Goal: Task Accomplishment & Management: Use online tool/utility

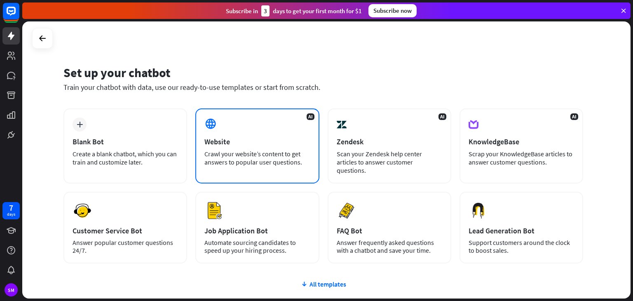
click at [252, 136] on div "AI Website Crawl your website’s content to get answers to popular user question…" at bounding box center [257, 145] width 124 height 75
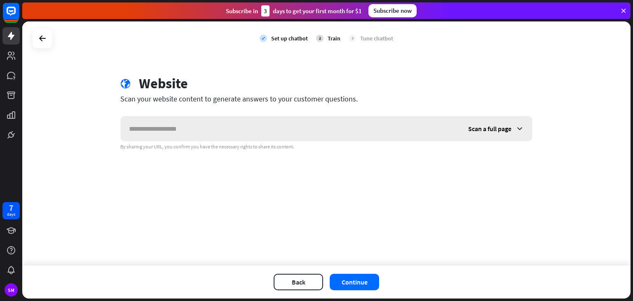
click at [178, 129] on input "text" at bounding box center [290, 128] width 339 height 25
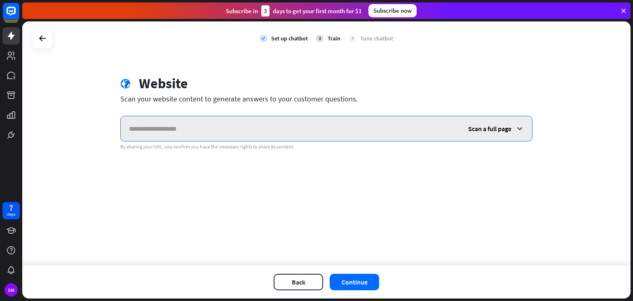
paste input "**********"
type input "**********"
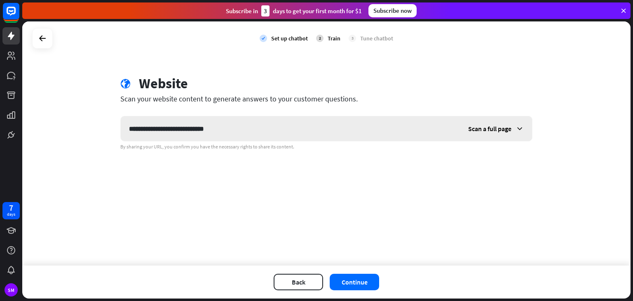
click at [506, 122] on div "Scan a full page" at bounding box center [496, 128] width 72 height 25
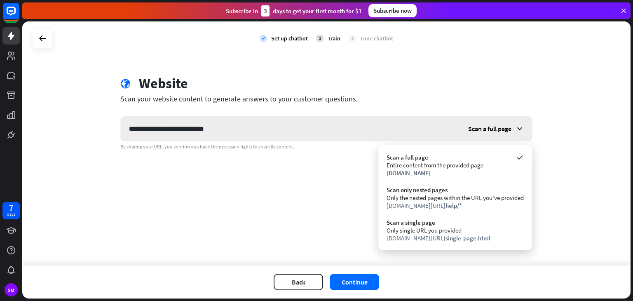
click at [506, 122] on div "Scan a full page" at bounding box center [496, 128] width 72 height 25
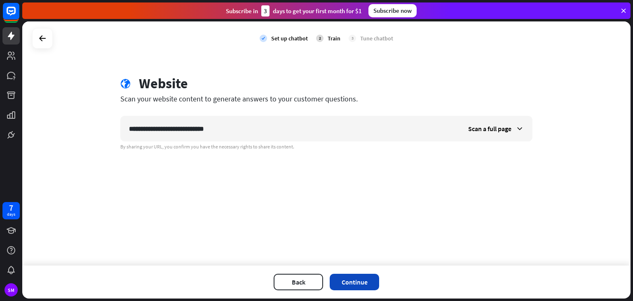
click at [357, 283] on button "Continue" at bounding box center [354, 282] width 49 height 16
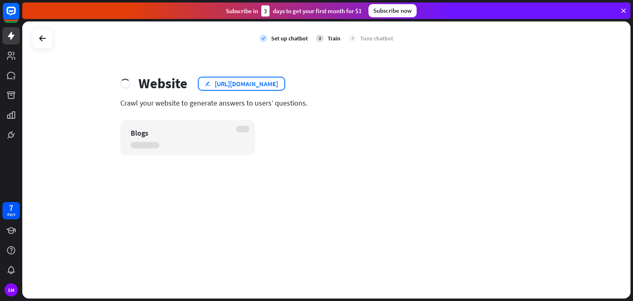
click at [247, 82] on div "[URL][DOMAIN_NAME]" at bounding box center [247, 84] width 64 height 8
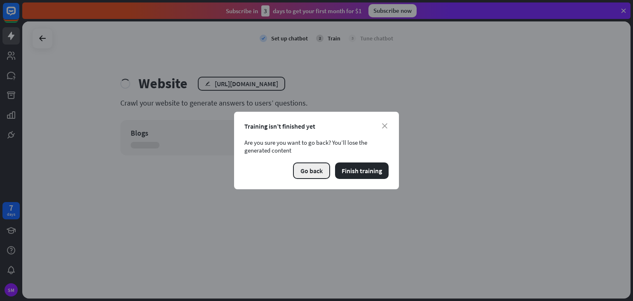
click at [315, 172] on button "Go back" at bounding box center [311, 170] width 37 height 16
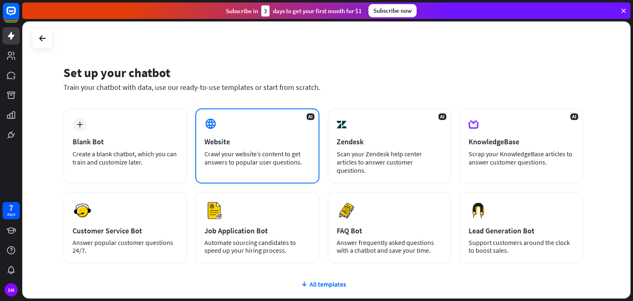
click at [276, 142] on div "Website" at bounding box center [258, 141] width 106 height 9
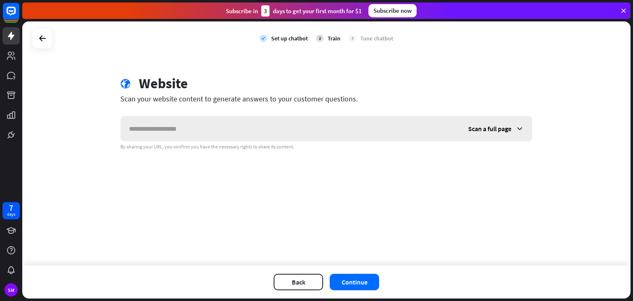
click at [236, 130] on input "text" at bounding box center [290, 128] width 339 height 25
type input "**********"
click at [487, 133] on div "Scan a full page" at bounding box center [496, 128] width 72 height 25
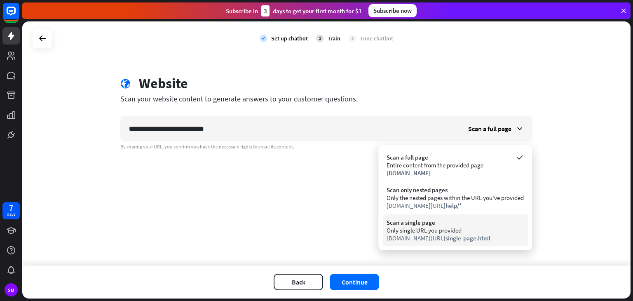
click at [419, 224] on div "Scan a single page" at bounding box center [455, 223] width 137 height 8
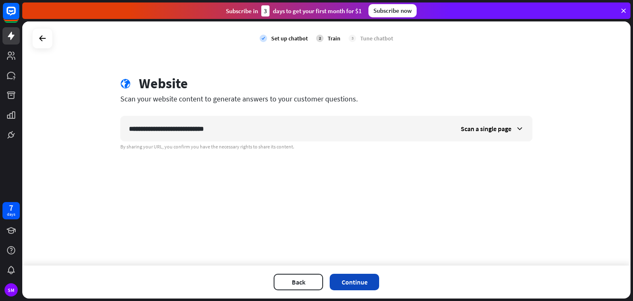
click at [358, 278] on button "Continue" at bounding box center [354, 282] width 49 height 16
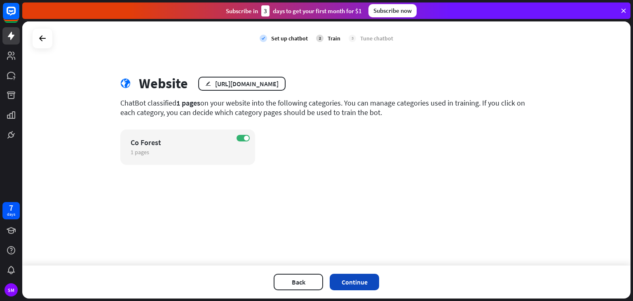
click at [367, 285] on button "Continue" at bounding box center [354, 282] width 49 height 16
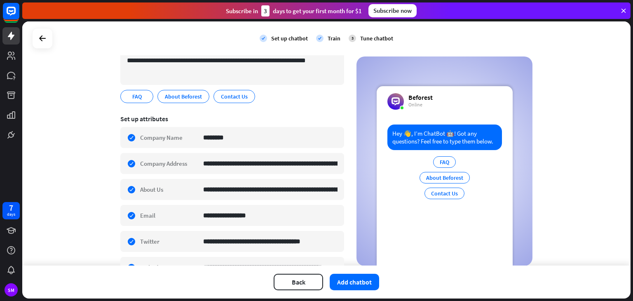
scroll to position [37, 0]
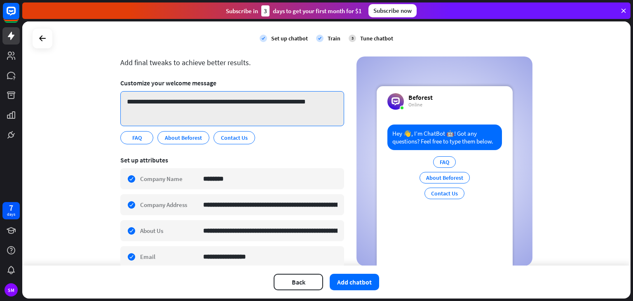
click at [331, 99] on textarea "**********" at bounding box center [232, 108] width 224 height 35
click at [332, 97] on textarea "**********" at bounding box center [232, 108] width 224 height 35
click at [328, 100] on textarea "**********" at bounding box center [232, 108] width 224 height 35
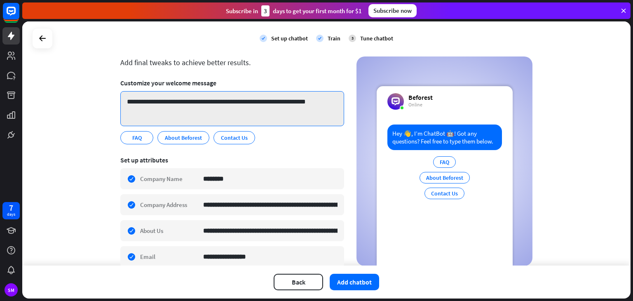
paste textarea "**********"
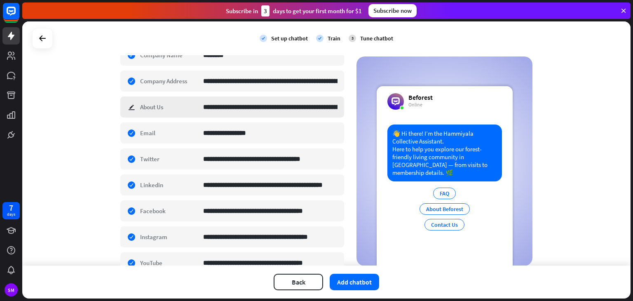
scroll to position [78, 0]
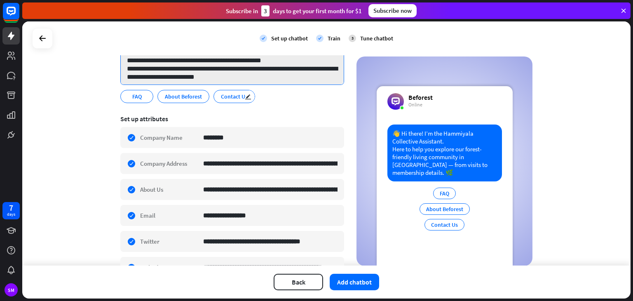
type textarea "**********"
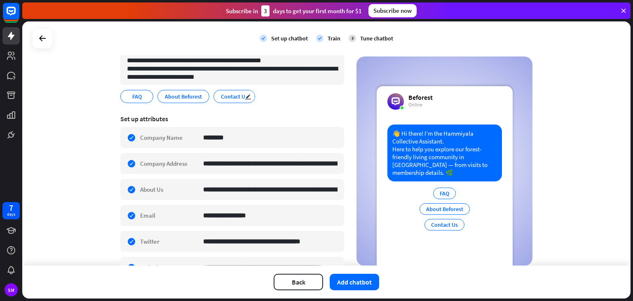
click at [227, 95] on span "Contact Us" at bounding box center [234, 96] width 28 height 9
click at [231, 98] on span "Contact Us" at bounding box center [234, 96] width 28 height 9
click at [245, 95] on icon "edit" at bounding box center [248, 97] width 7 height 6
click at [277, 99] on div "FAQ edit About Beforest edit Contact Us edit" at bounding box center [232, 96] width 224 height 13
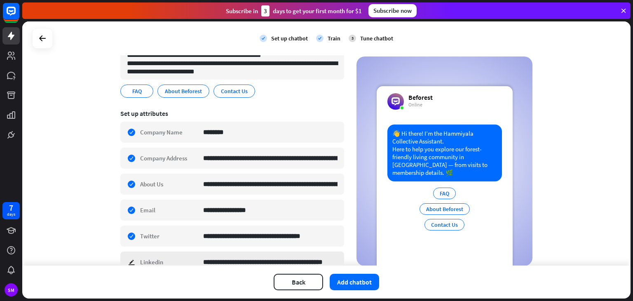
scroll to position [37, 0]
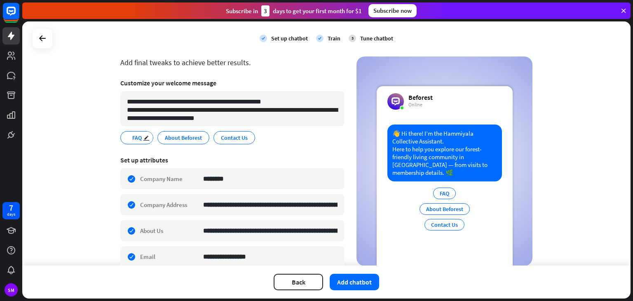
click at [132, 139] on span "FAQ" at bounding box center [137, 137] width 11 height 9
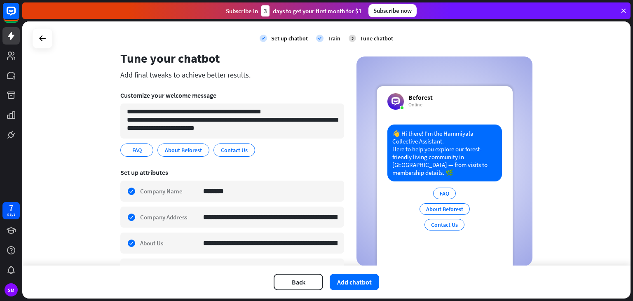
scroll to position [124, 0]
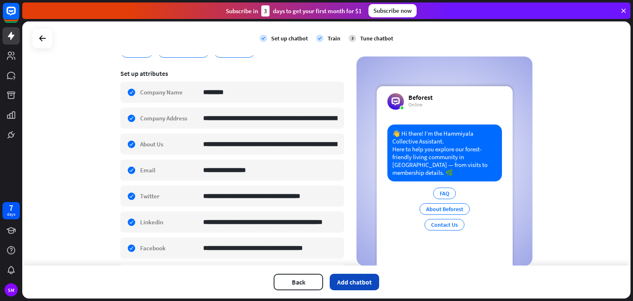
click at [345, 283] on button "Add chatbot" at bounding box center [354, 282] width 49 height 16
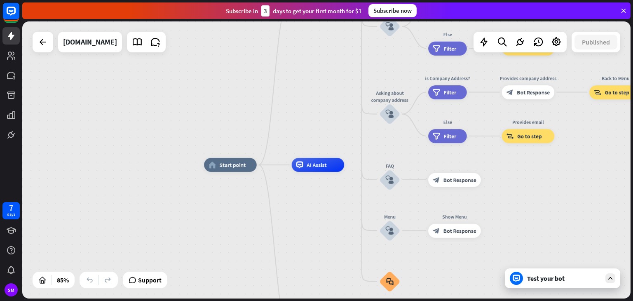
click at [548, 279] on div "Test your bot" at bounding box center [564, 278] width 74 height 8
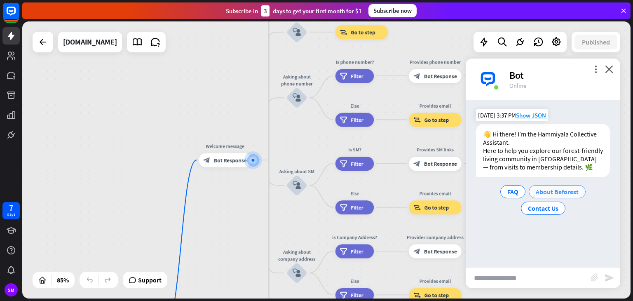
click at [563, 192] on span "About Beforest" at bounding box center [557, 192] width 43 height 8
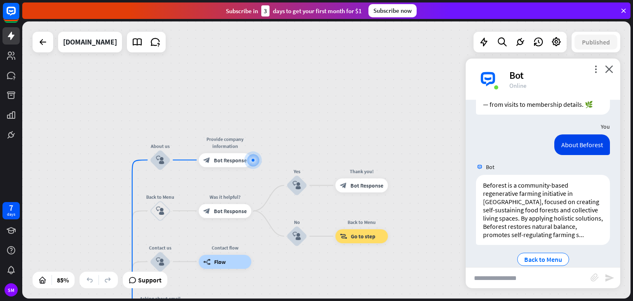
scroll to position [75, 0]
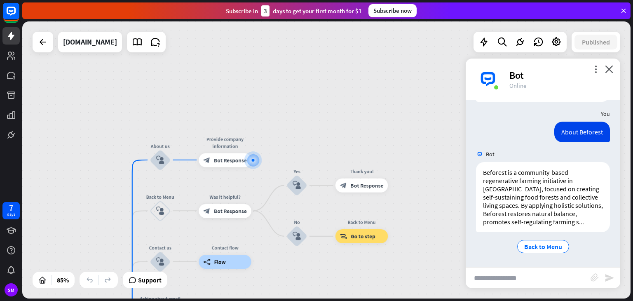
click at [502, 280] on input "text" at bounding box center [528, 278] width 125 height 21
type input "**********"
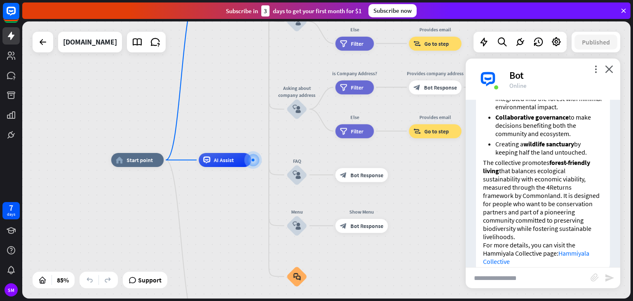
scroll to position [490, 0]
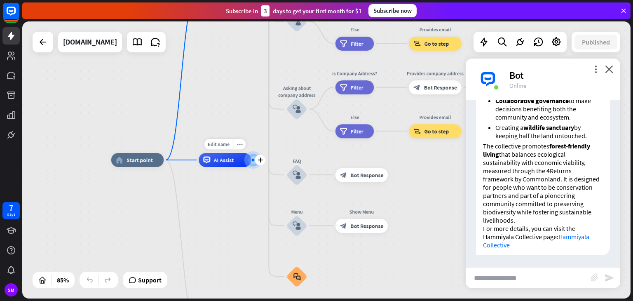
click at [250, 160] on div at bounding box center [253, 160] width 7 height 7
click at [239, 165] on div "AI Assist" at bounding box center [225, 160] width 53 height 14
click at [157, 284] on span "Support" at bounding box center [150, 279] width 24 height 13
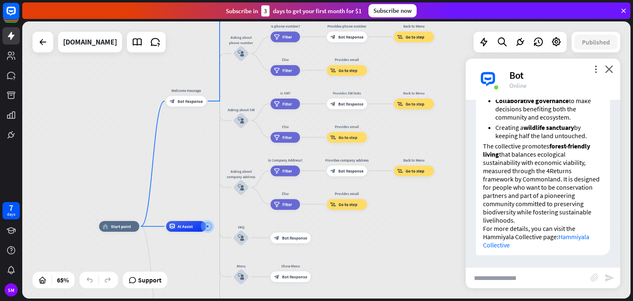
drag, startPoint x: 217, startPoint y: 101, endPoint x: 123, endPoint y: 163, distance: 112.2
click at [123, 163] on div "home_2 Start point Welcome message block_bot_response Bot Response About us blo…" at bounding box center [326, 159] width 609 height 277
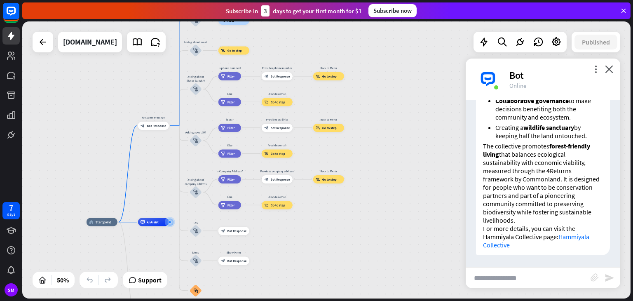
drag, startPoint x: 124, startPoint y: 123, endPoint x: 106, endPoint y: 133, distance: 20.0
click at [106, 133] on div "home_2 Start point Welcome message block_bot_response Bot Response About us blo…" at bounding box center [326, 159] width 609 height 277
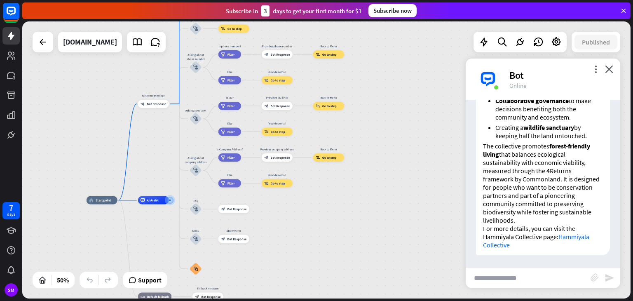
drag, startPoint x: 408, startPoint y: 138, endPoint x: 407, endPoint y: 117, distance: 21.0
click at [407, 117] on div "home_2 Start point Welcome message block_bot_response Bot Response About us blo…" at bounding box center [326, 159] width 609 height 277
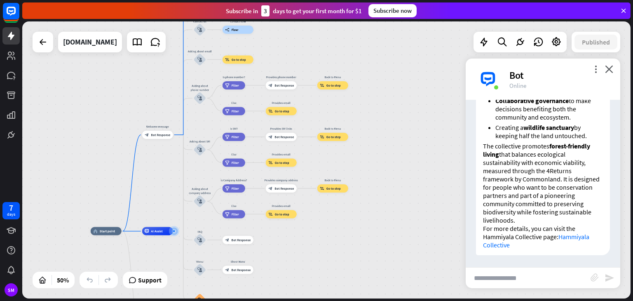
drag, startPoint x: 412, startPoint y: 100, endPoint x: 416, endPoint y: 131, distance: 31.2
click at [416, 131] on div "home_2 Start point Welcome message block_bot_response Bot Response About us blo…" at bounding box center [326, 159] width 609 height 277
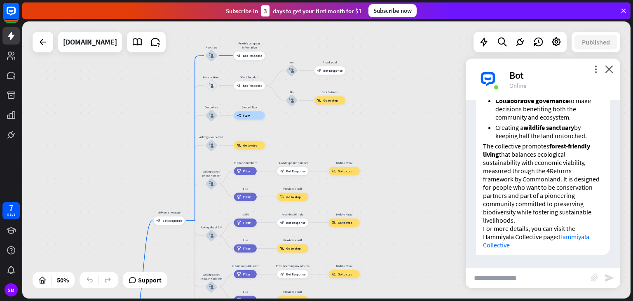
drag, startPoint x: 412, startPoint y: 137, endPoint x: 424, endPoint y: 223, distance: 86.6
click at [424, 223] on div "home_2 Start point Welcome message block_bot_response Bot Response About us blo…" at bounding box center [326, 159] width 609 height 277
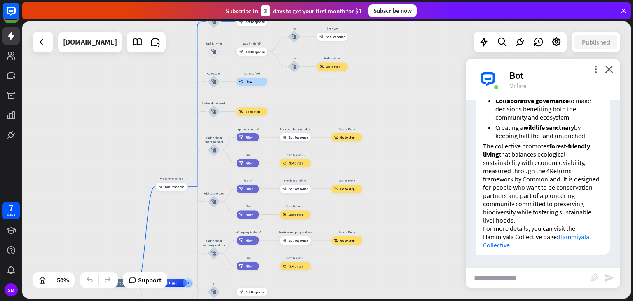
drag, startPoint x: 424, startPoint y: 210, endPoint x: 426, endPoint y: 177, distance: 33.9
click at [426, 177] on div "home_2 Start point Welcome message block_bot_response Bot Response About us blo…" at bounding box center [326, 159] width 609 height 277
